Goal: Complete application form

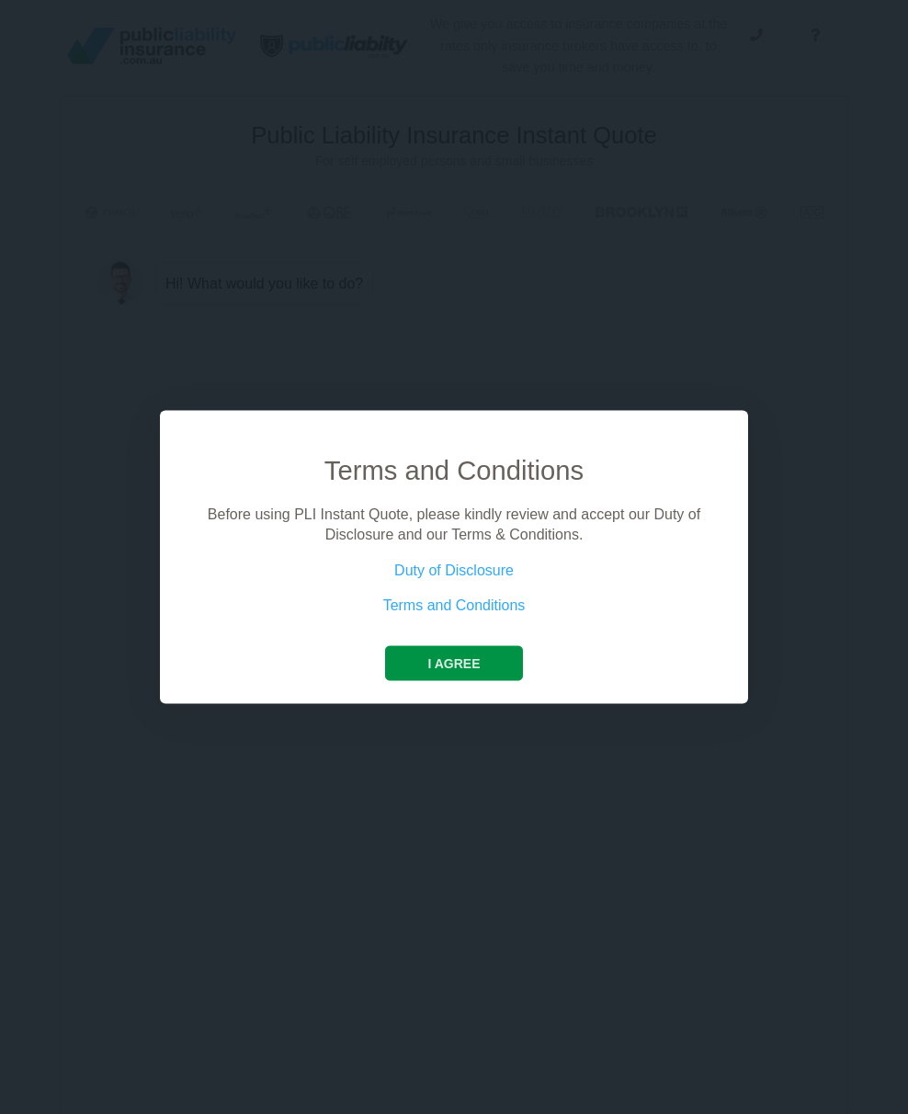
click at [455, 652] on button "I agree" at bounding box center [453, 662] width 137 height 35
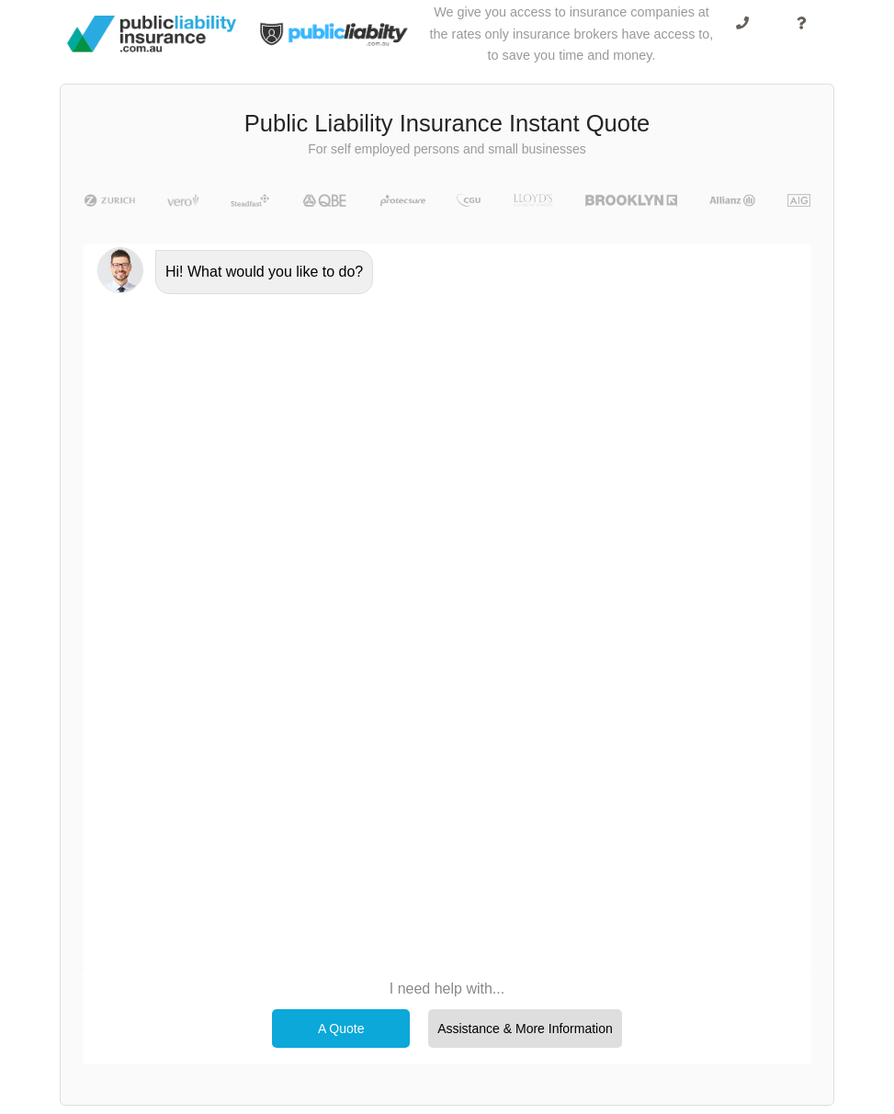
scroll to position [127, 0]
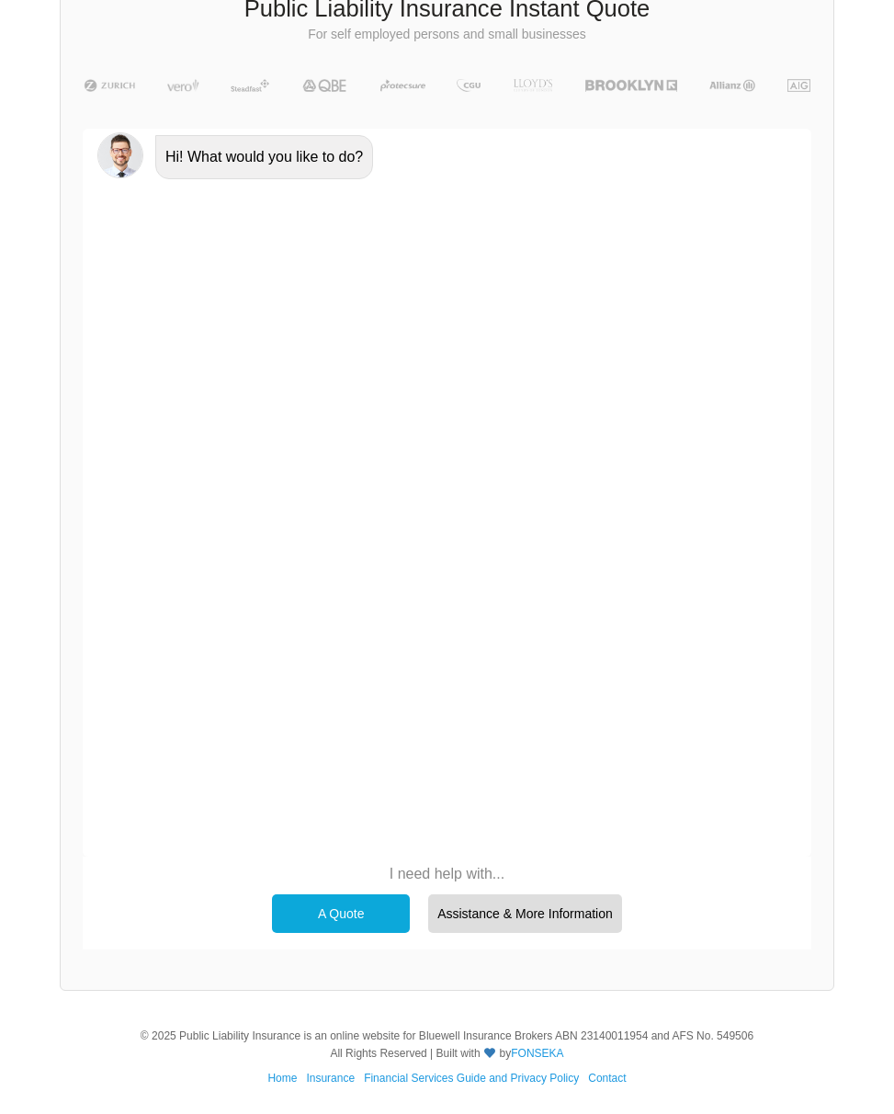
click at [350, 913] on div "A Quote" at bounding box center [341, 913] width 138 height 39
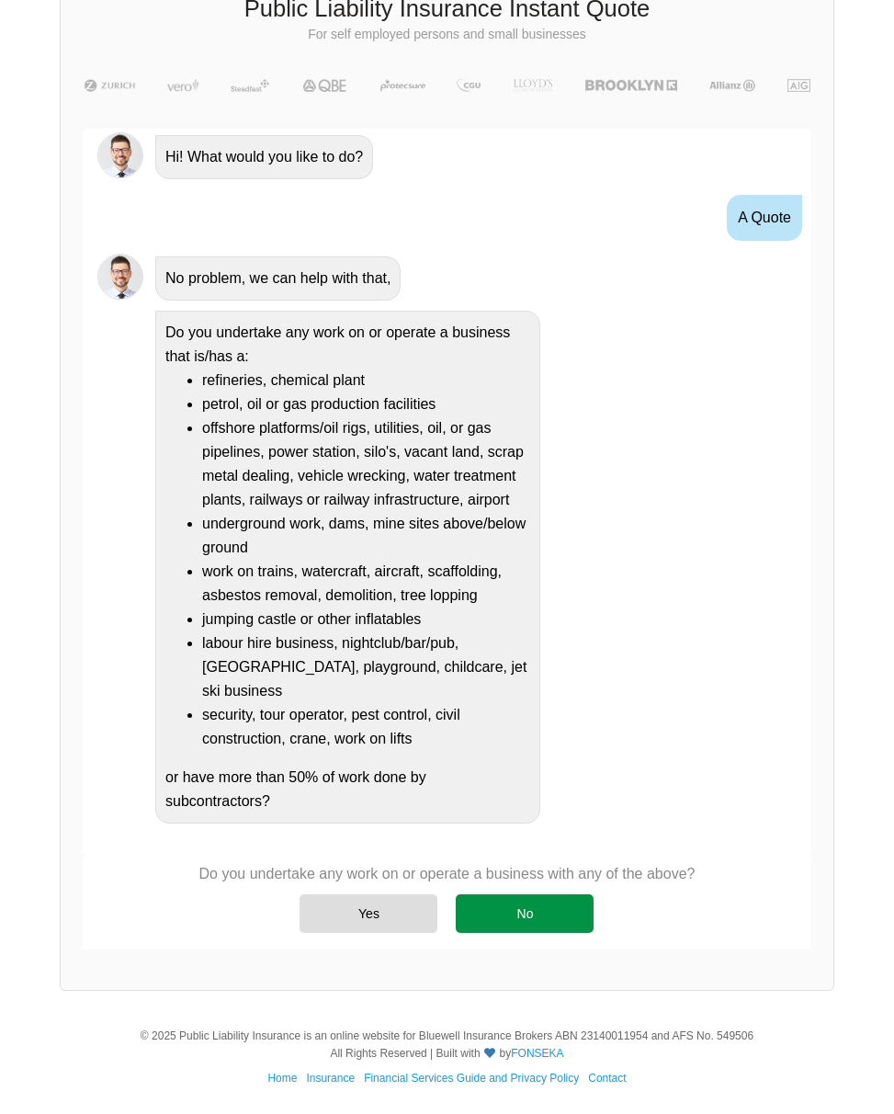
click at [534, 916] on div "No" at bounding box center [525, 913] width 138 height 39
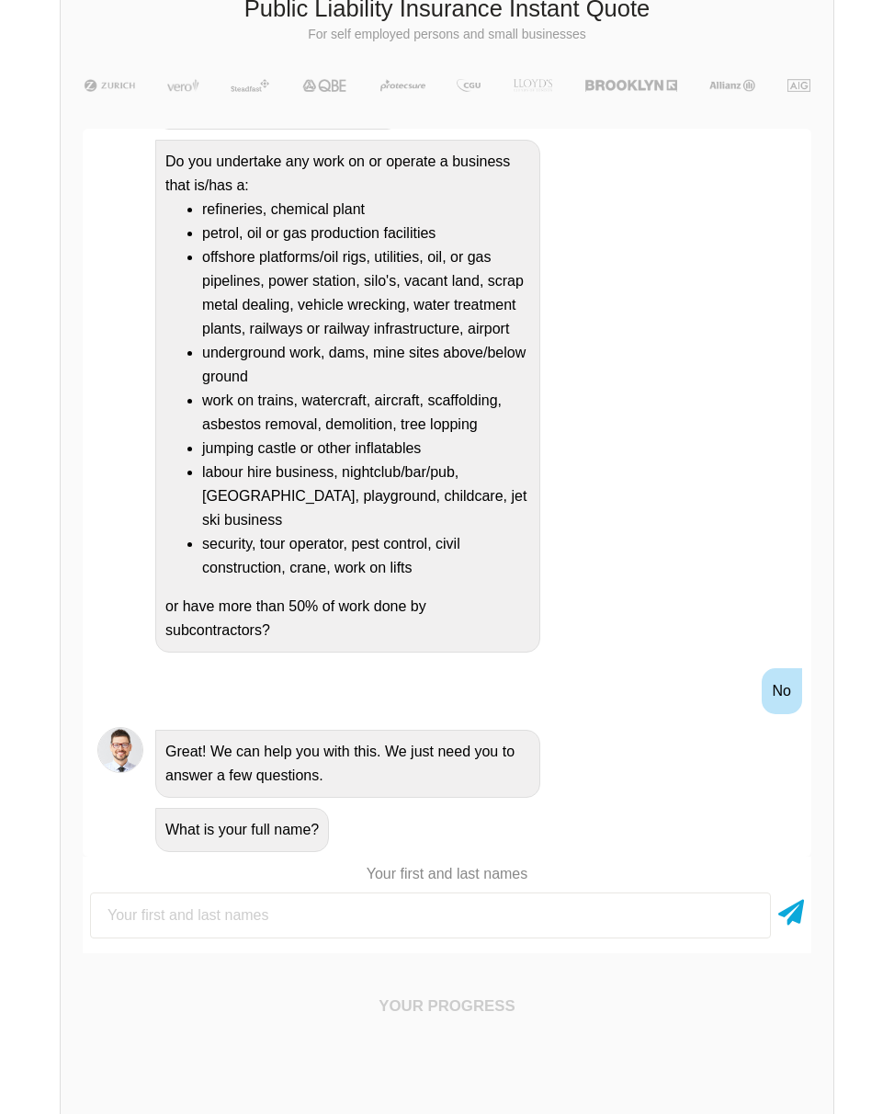
click at [534, 916] on input "text" at bounding box center [430, 916] width 681 height 46
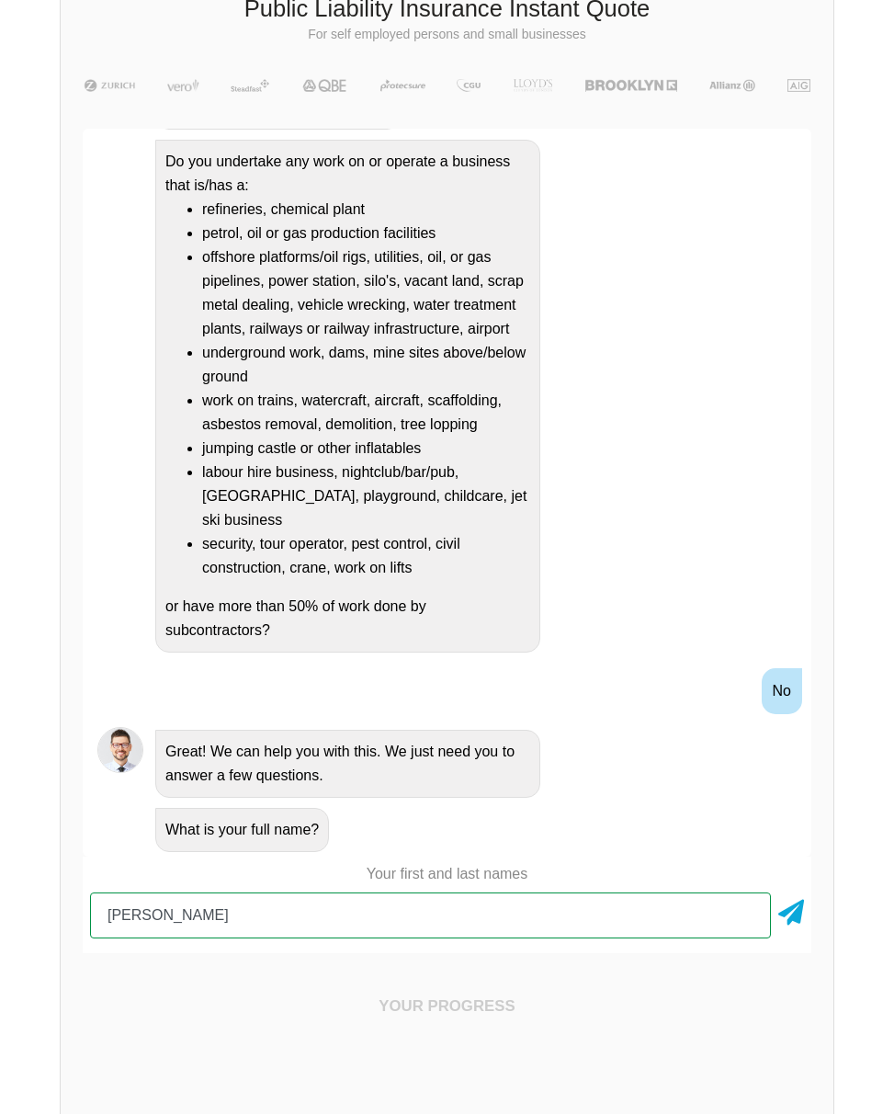
type input "[PERSON_NAME]"
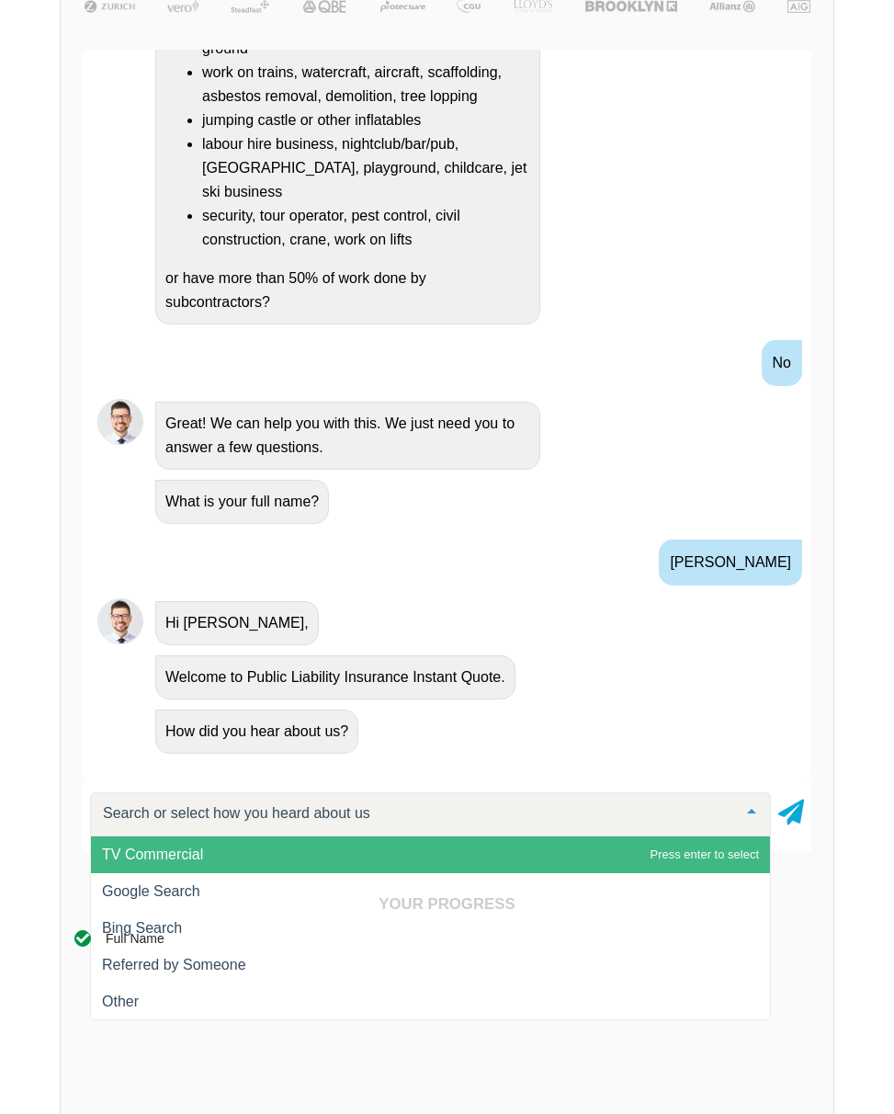
scroll to position [586, 0]
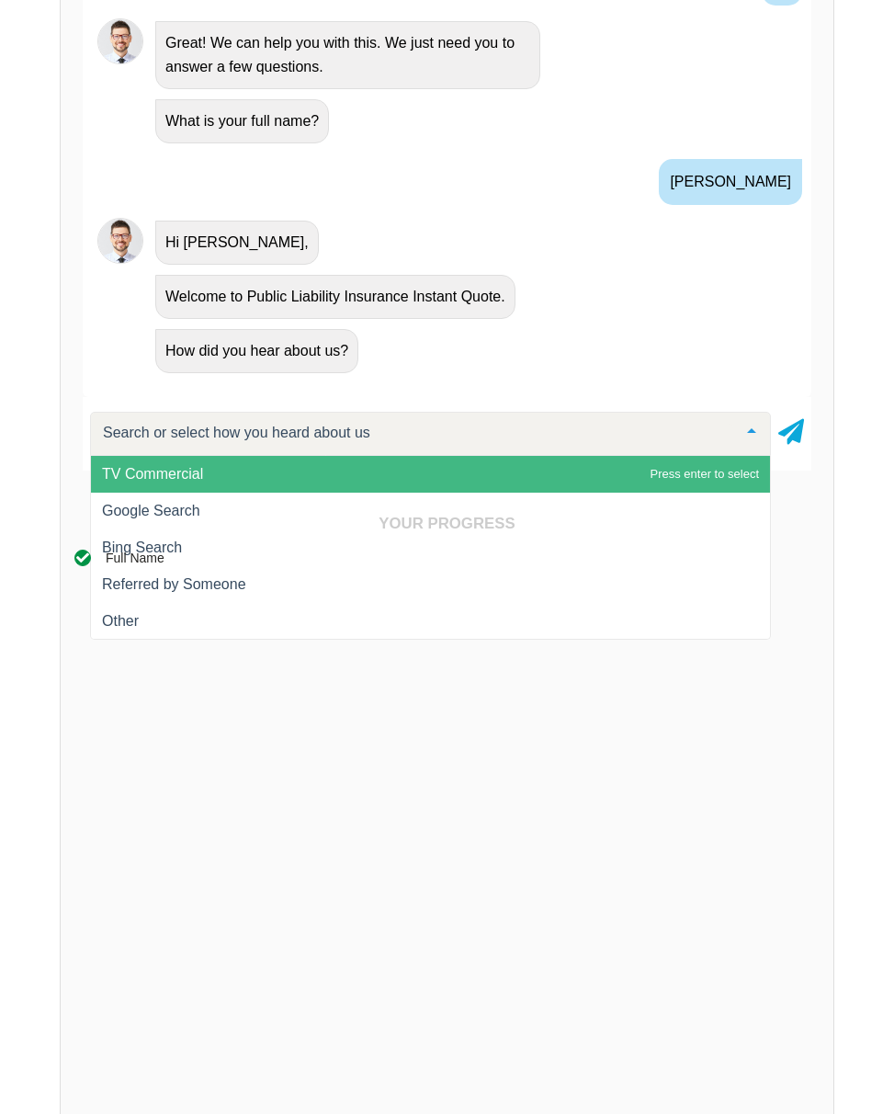
click at [256, 508] on div "Your Progress Full Name SWITCH TO FORM ×" at bounding box center [447, 918] width 773 height 850
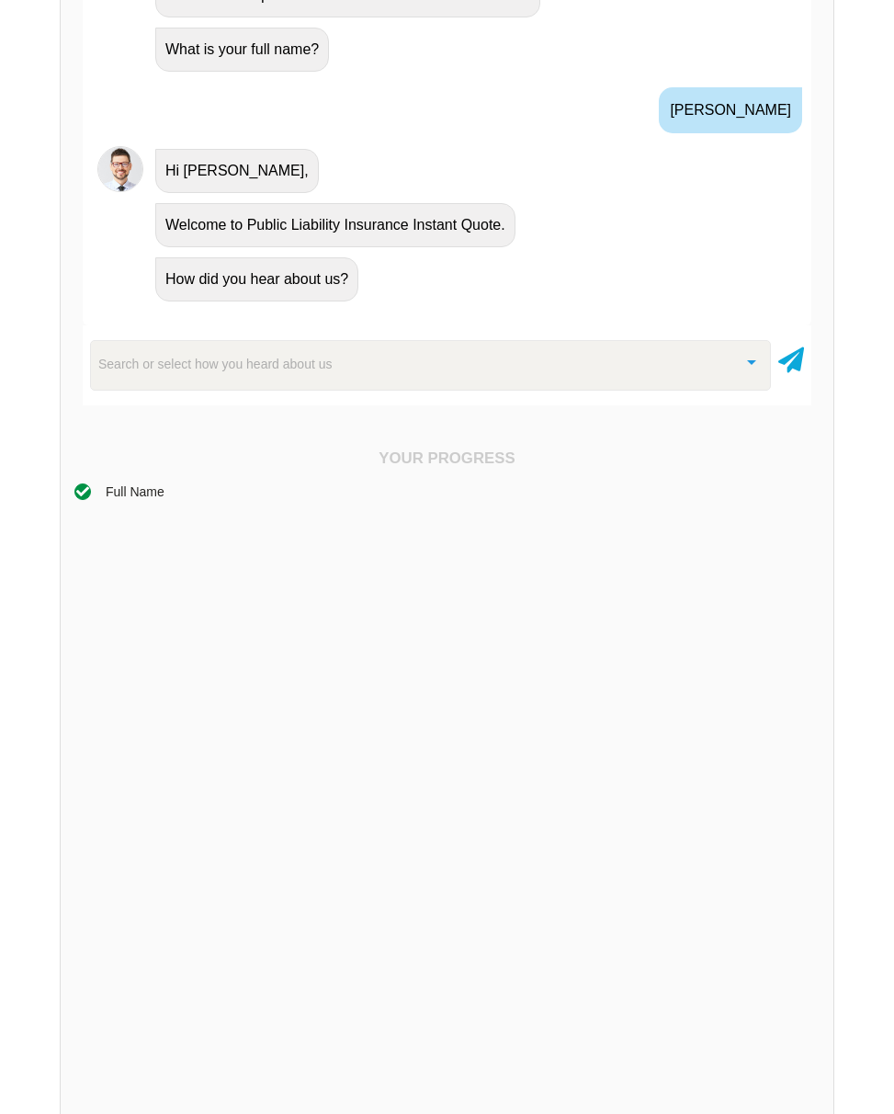
scroll to position [955, 0]
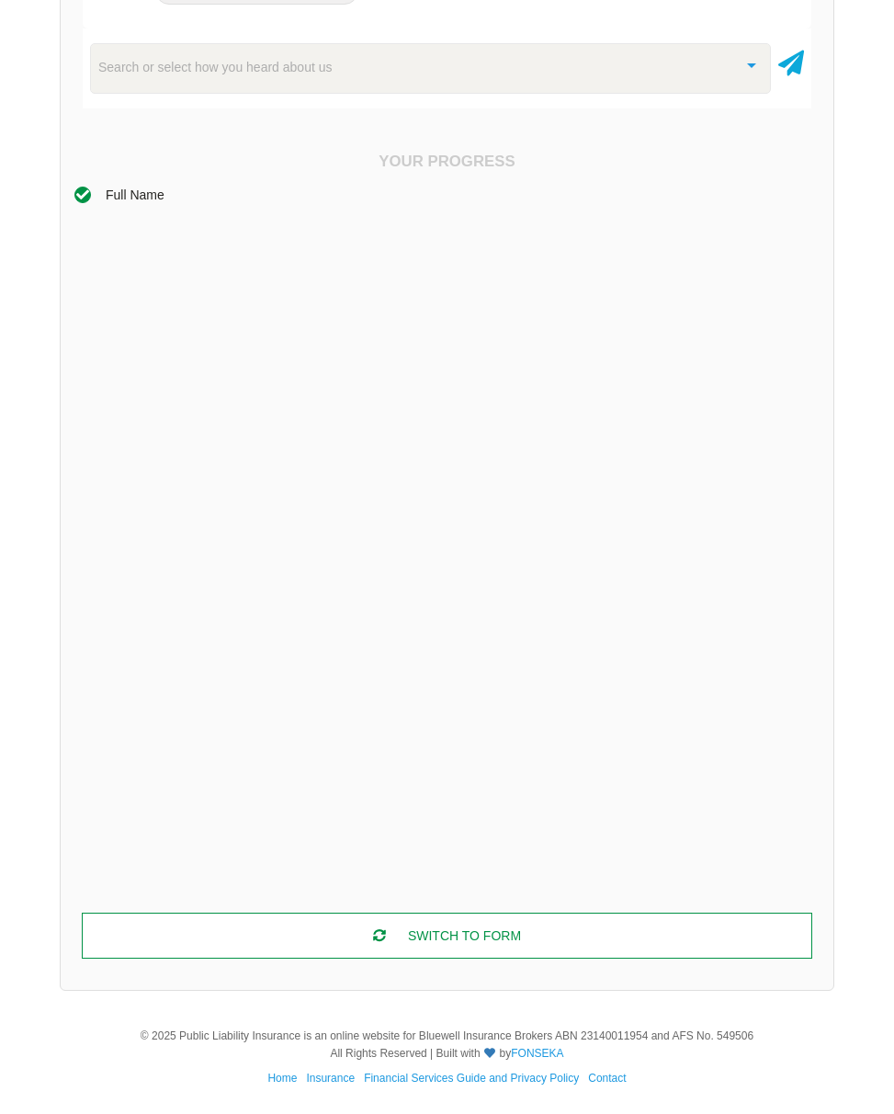
click at [427, 948] on div "SWITCH TO FORM" at bounding box center [447, 936] width 731 height 46
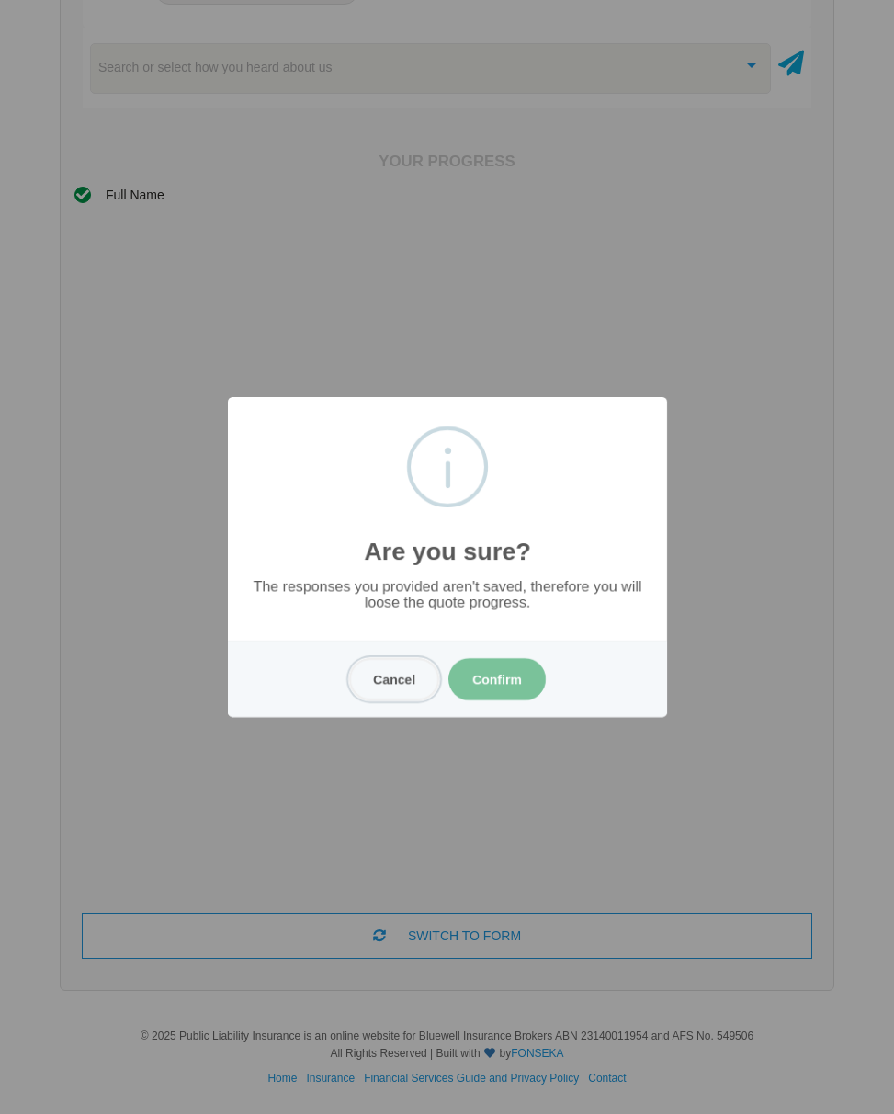
click at [399, 688] on button "Cancel" at bounding box center [394, 679] width 90 height 42
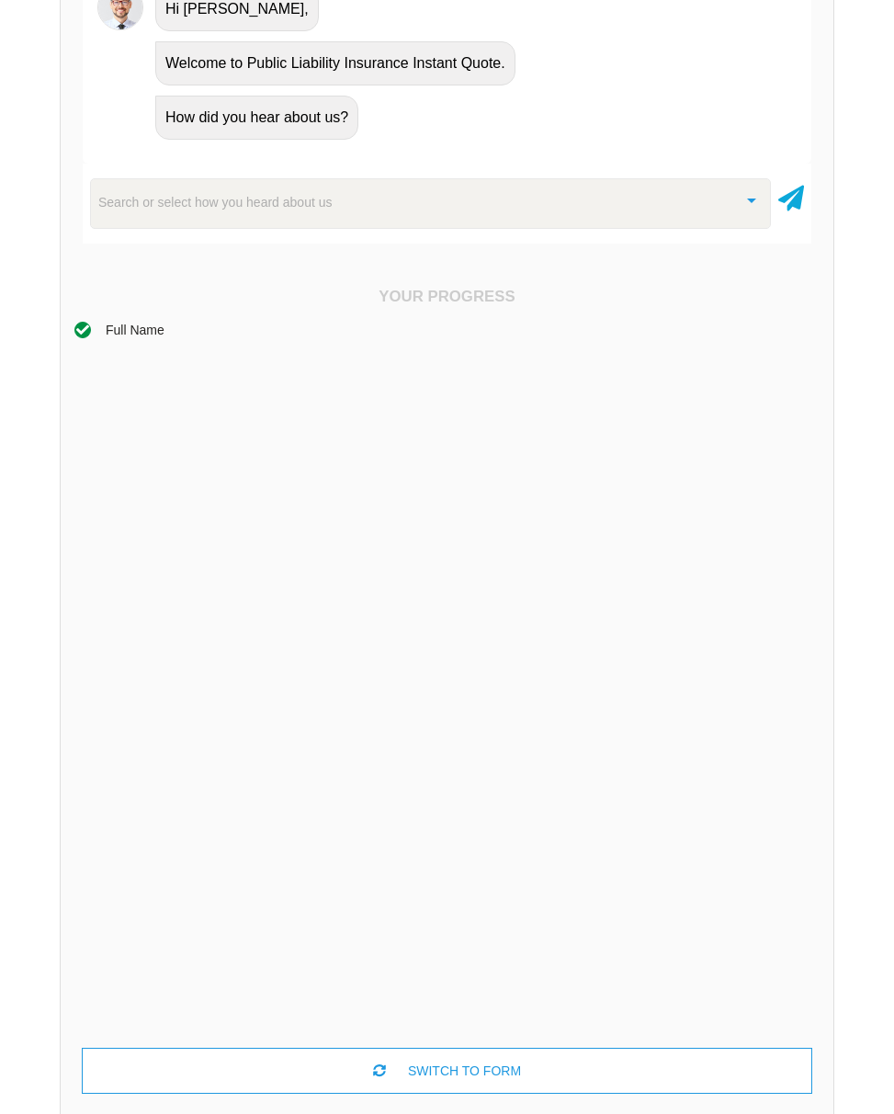
scroll to position [587, 0]
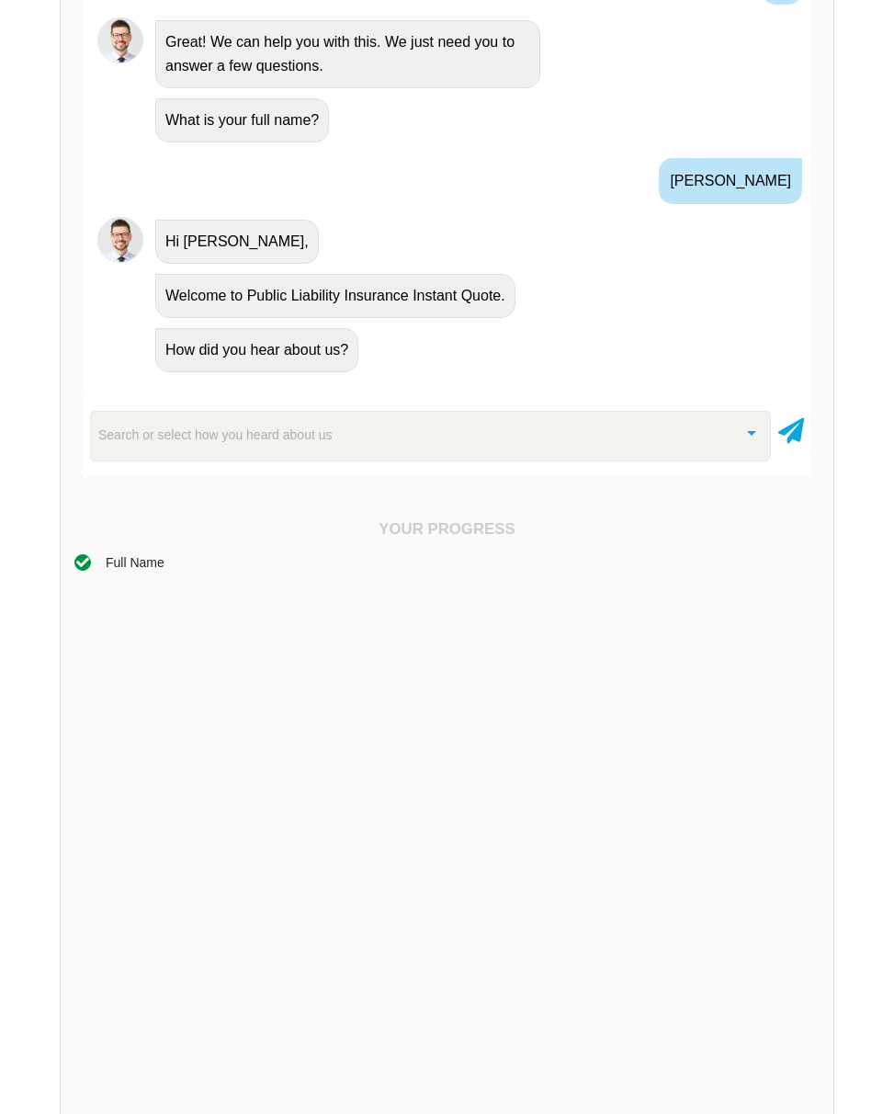
click at [145, 511] on div "Your Progress Full Name SWITCH TO FORM ×" at bounding box center [447, 923] width 773 height 850
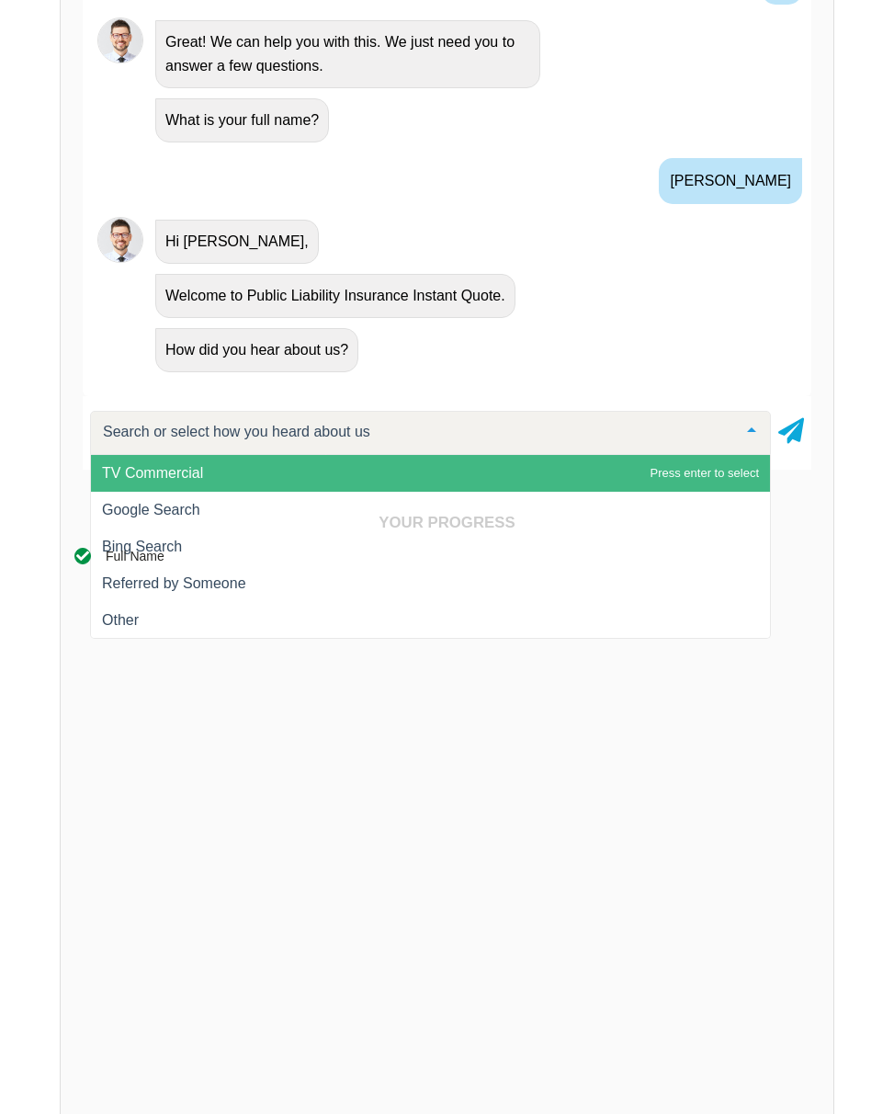
click at [343, 431] on div at bounding box center [430, 433] width 681 height 44
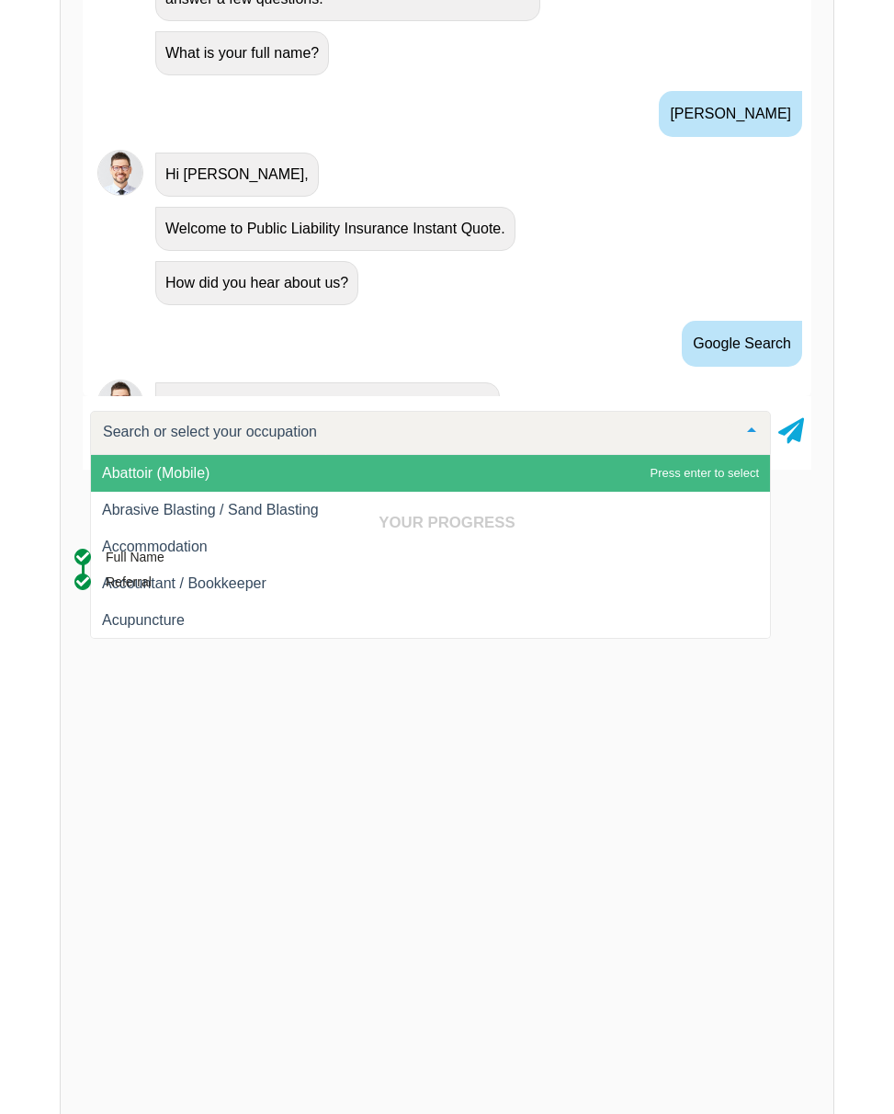
scroll to position [576, 0]
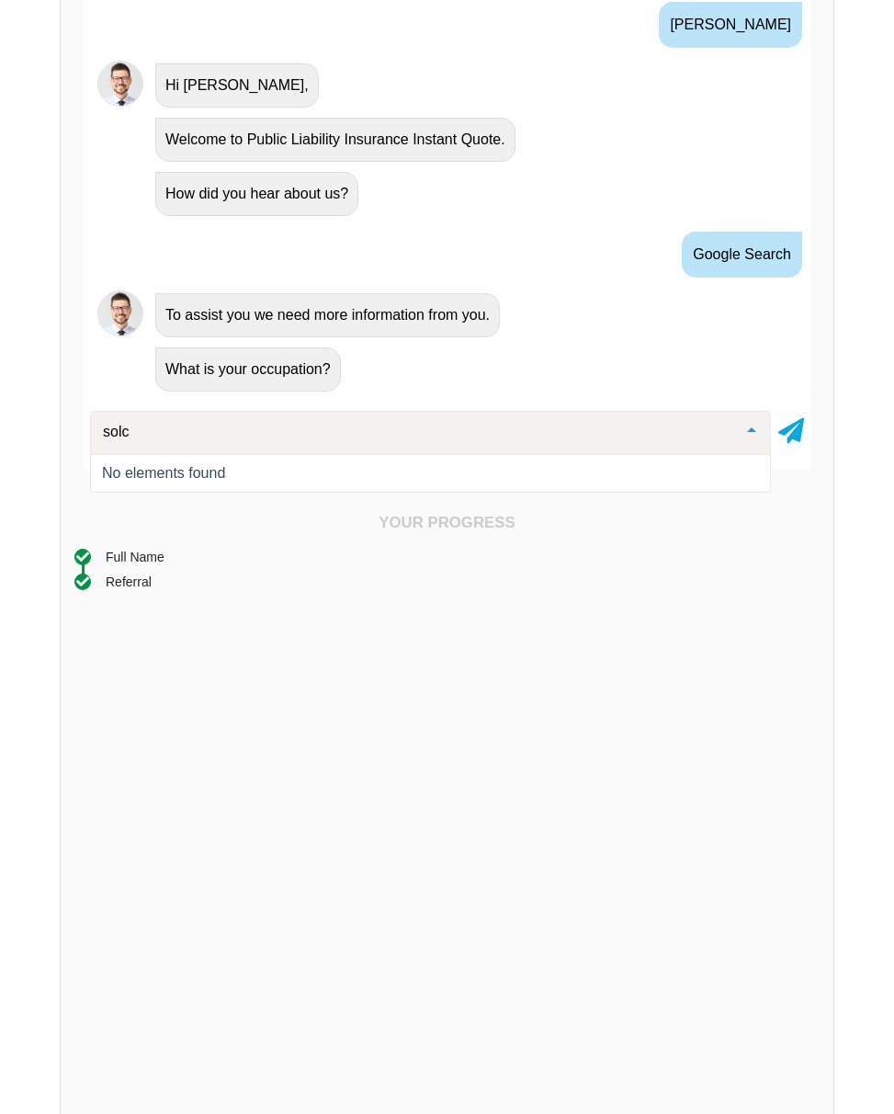
type input "sol"
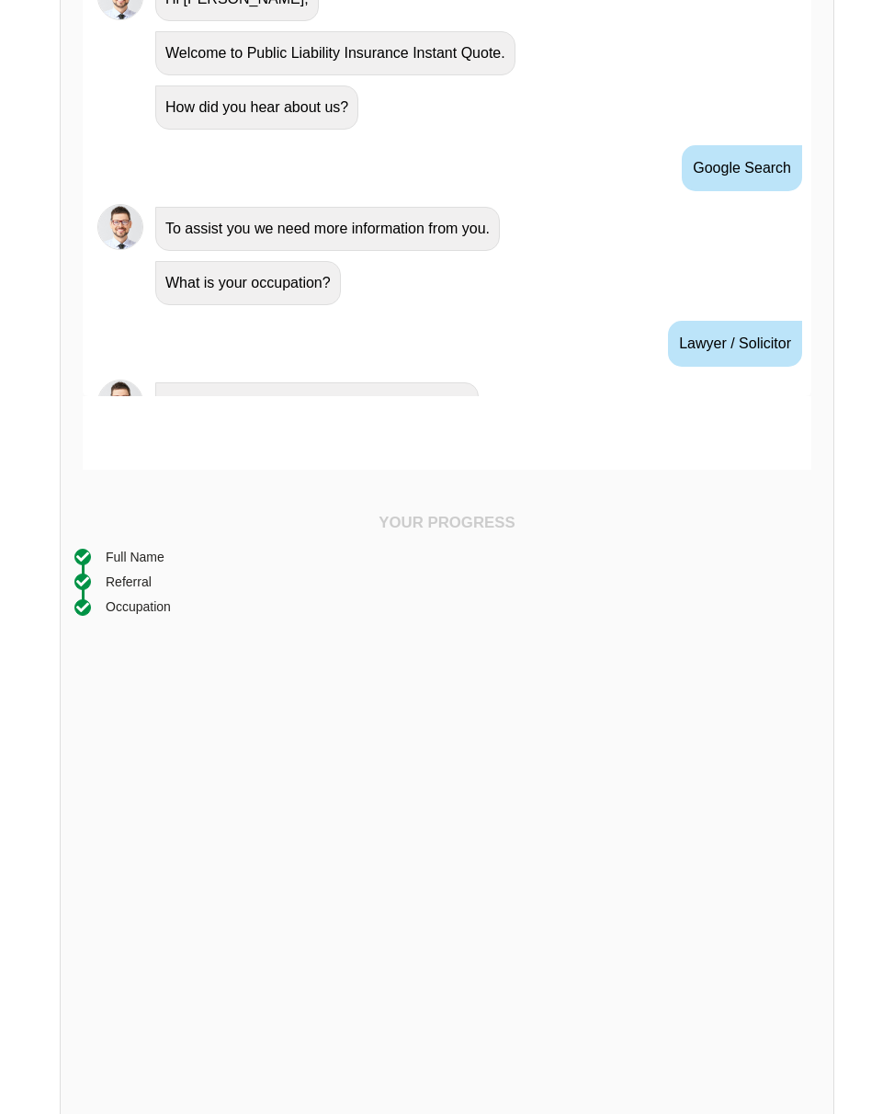
scroll to position [698, 0]
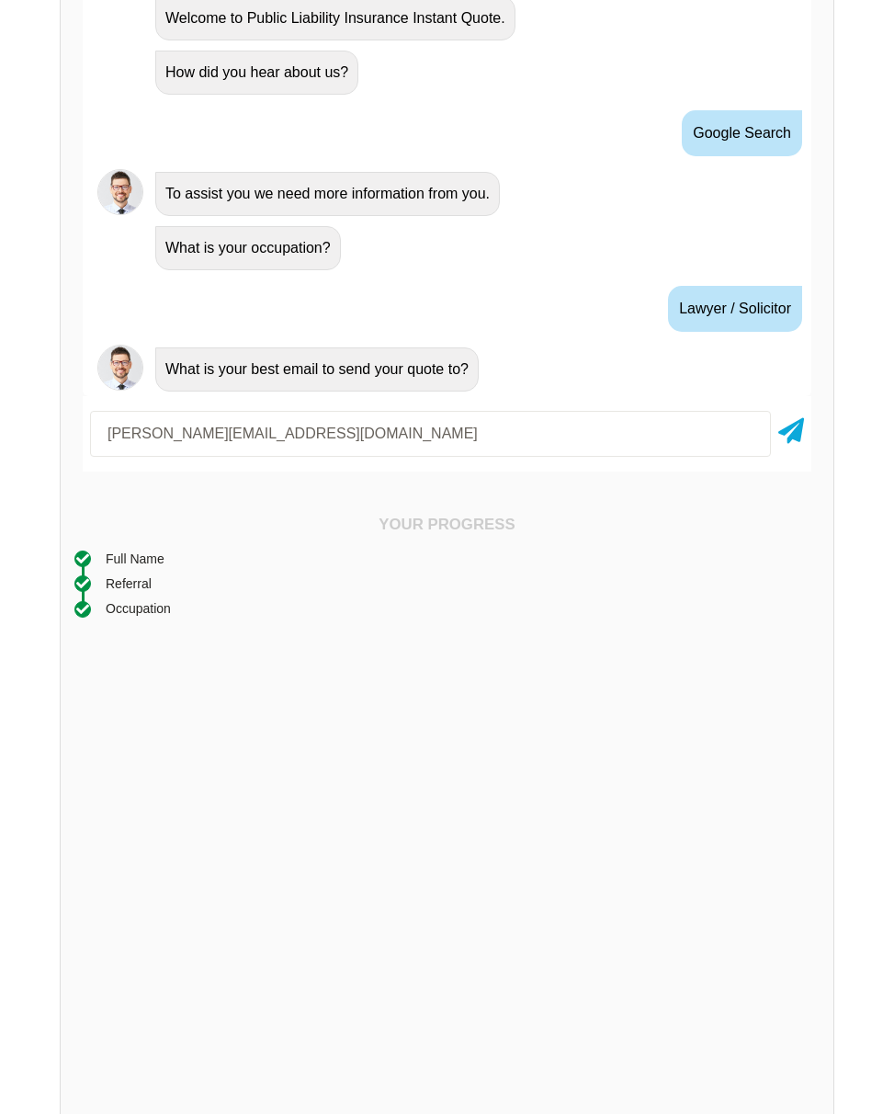
type input "[PERSON_NAME][EMAIL_ADDRESS][DOMAIN_NAME]"
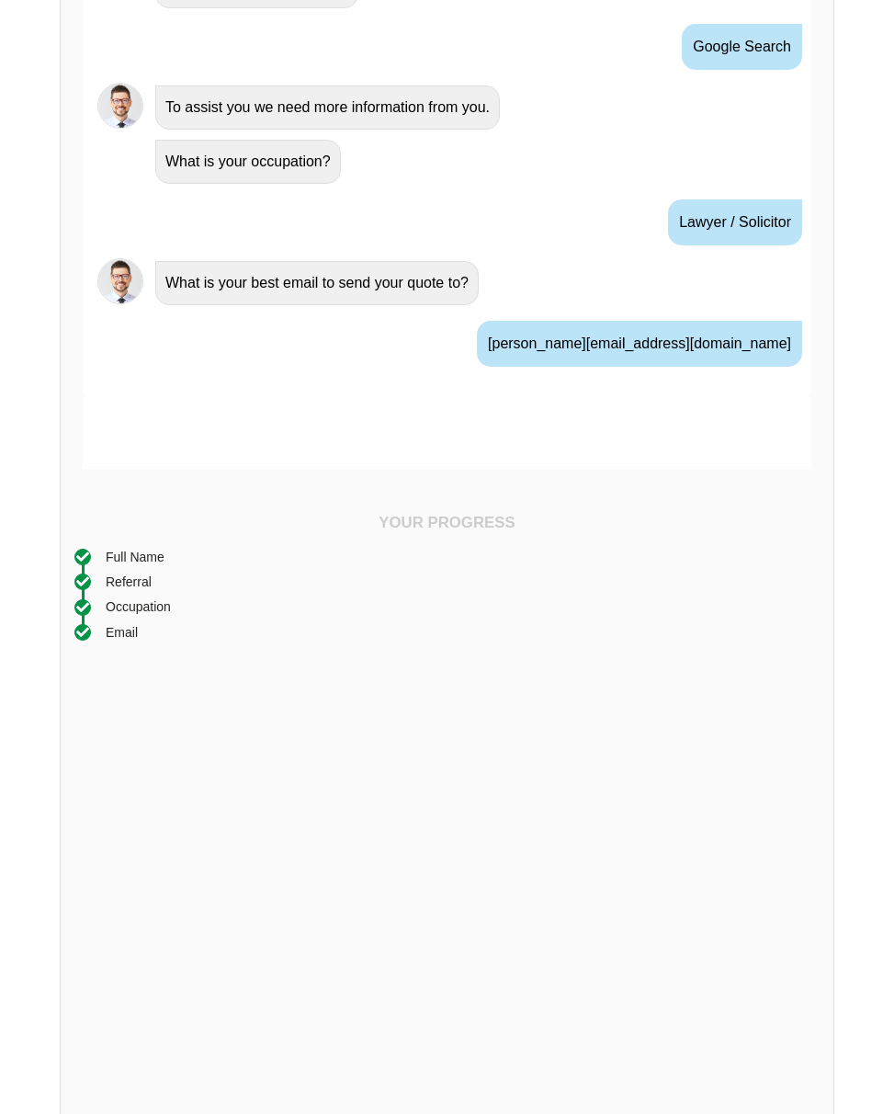
scroll to position [819, 0]
